Goal: Task Accomplishment & Management: Manage account settings

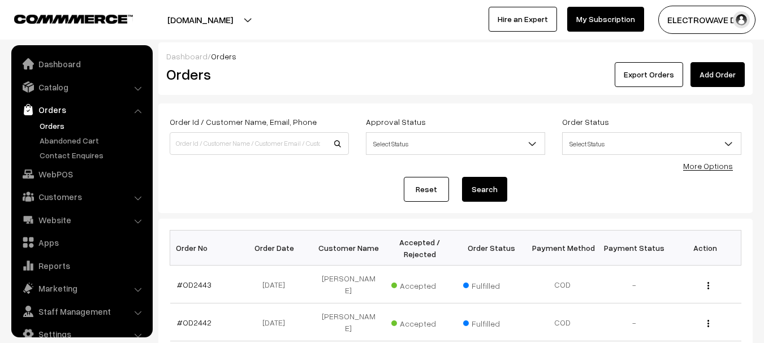
scroll to position [18, 0]
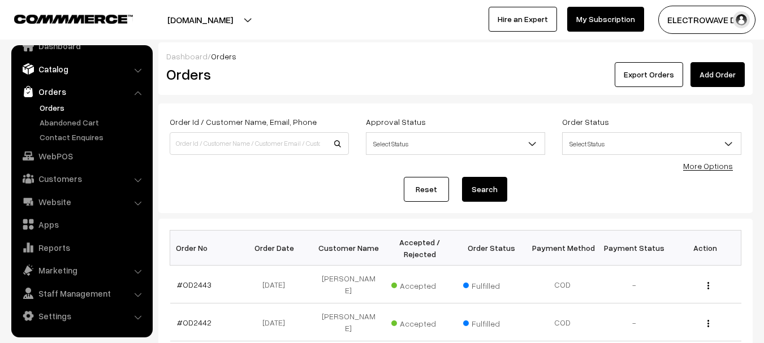
drag, startPoint x: 88, startPoint y: 75, endPoint x: 63, endPoint y: 94, distance: 31.6
click at [88, 76] on link "Catalog" at bounding box center [81, 69] width 135 height 20
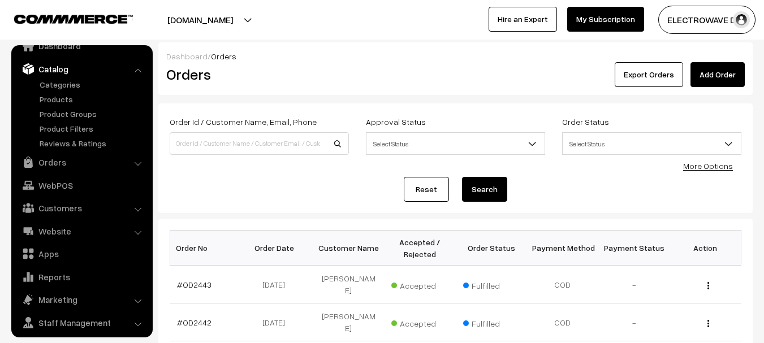
click at [56, 105] on ul "Categories" at bounding box center [82, 114] width 136 height 71
click at [58, 99] on link "Products" at bounding box center [93, 99] width 112 height 12
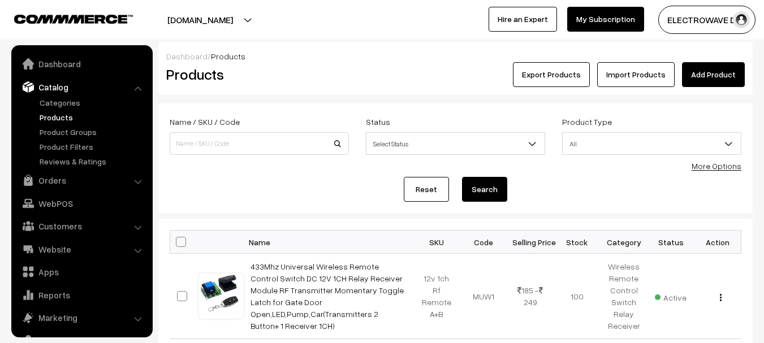
scroll to position [32, 0]
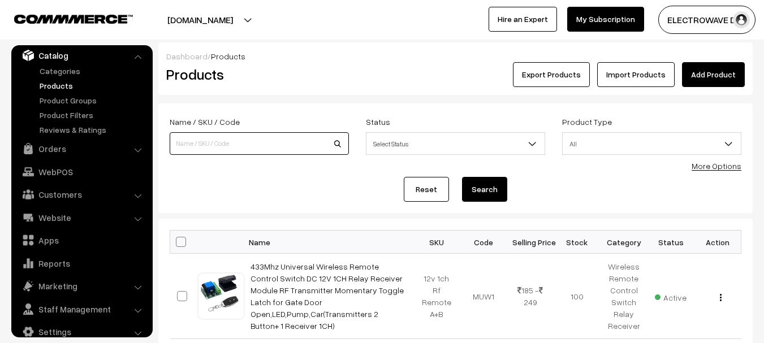
click at [278, 149] on input at bounding box center [259, 143] width 179 height 23
type input "7498"
click at [462, 177] on button "Search" at bounding box center [484, 189] width 45 height 25
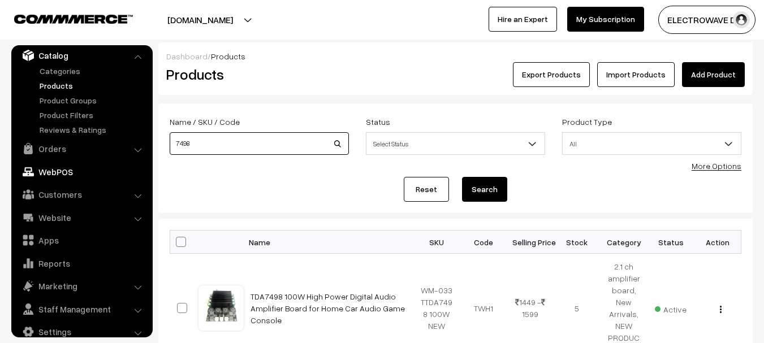
drag, startPoint x: 240, startPoint y: 145, endPoint x: 24, endPoint y: 163, distance: 216.8
type input "600w"
click at [462, 177] on button "Search" at bounding box center [484, 189] width 45 height 25
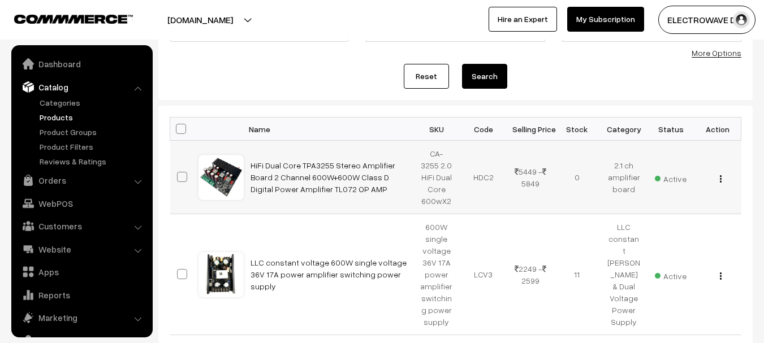
scroll to position [32, 0]
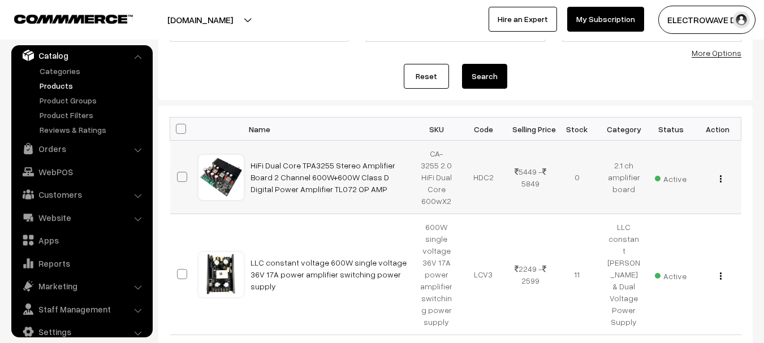
click at [718, 175] on div "View Edit Delete" at bounding box center [717, 177] width 33 height 12
click at [721, 175] on img "button" at bounding box center [721, 178] width 2 height 7
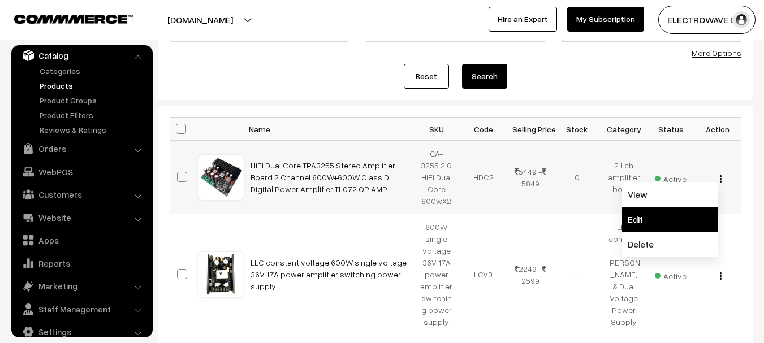
click at [643, 223] on link "Edit" at bounding box center [670, 219] width 96 height 25
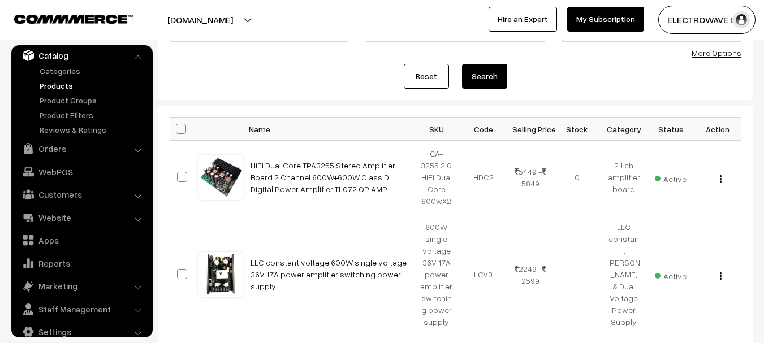
scroll to position [396, 0]
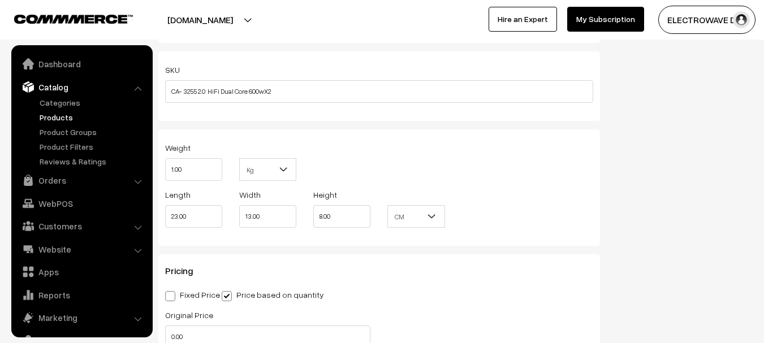
scroll to position [32, 0]
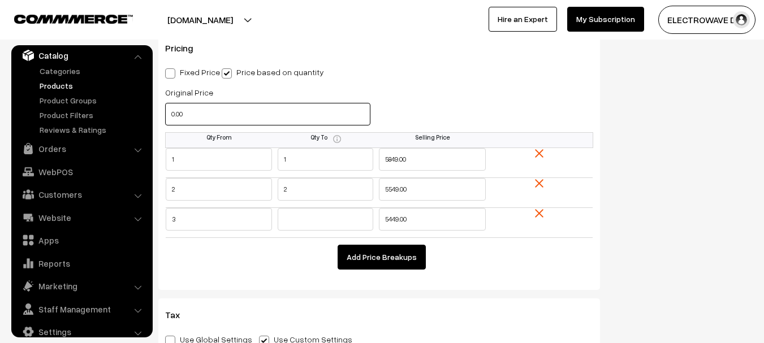
drag, startPoint x: 224, startPoint y: 118, endPoint x: 218, endPoint y: 116, distance: 6.4
click at [218, 116] on input "0.00" at bounding box center [267, 114] width 205 height 23
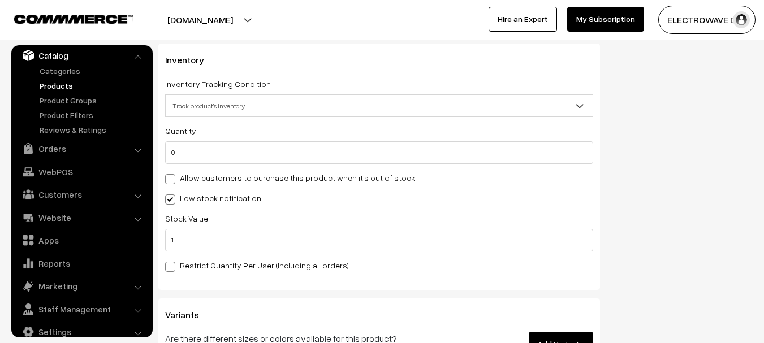
scroll to position [1604, 0]
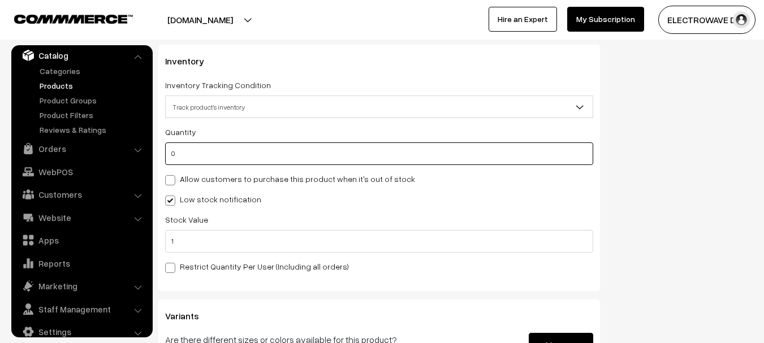
drag, startPoint x: 215, startPoint y: 157, endPoint x: 158, endPoint y: 157, distance: 56.5
click at [158, 157] on div "Inventory Inventory Tracking Condition Don't track inventory Track product's in…" at bounding box center [379, 168] width 442 height 247
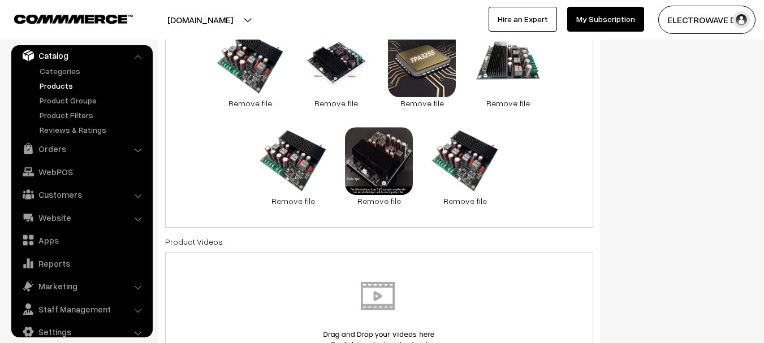
scroll to position [0, 0]
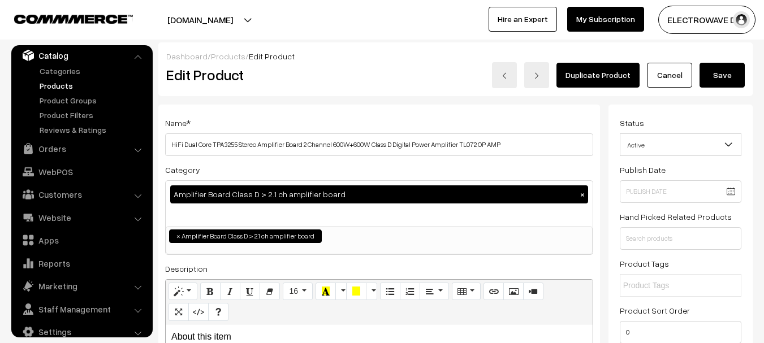
type input "5"
click at [721, 68] on button "Save" at bounding box center [721, 75] width 45 height 25
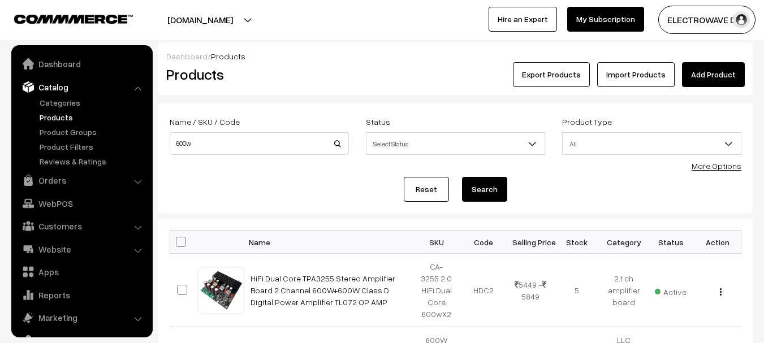
scroll to position [32, 0]
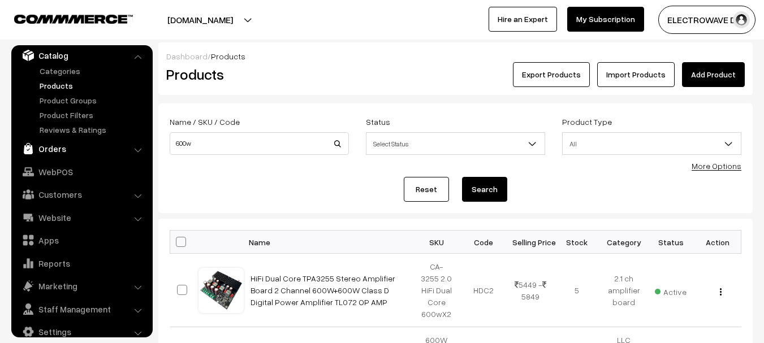
click at [42, 153] on link "Orders" at bounding box center [81, 149] width 135 height 20
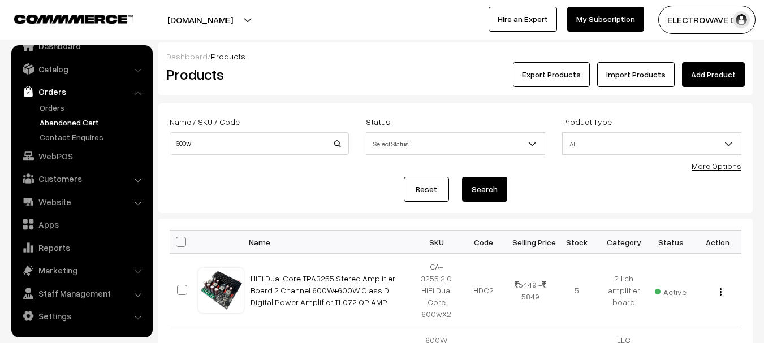
scroll to position [18, 0]
click at [57, 109] on link "Orders" at bounding box center [93, 108] width 112 height 12
